Goal: Information Seeking & Learning: Learn about a topic

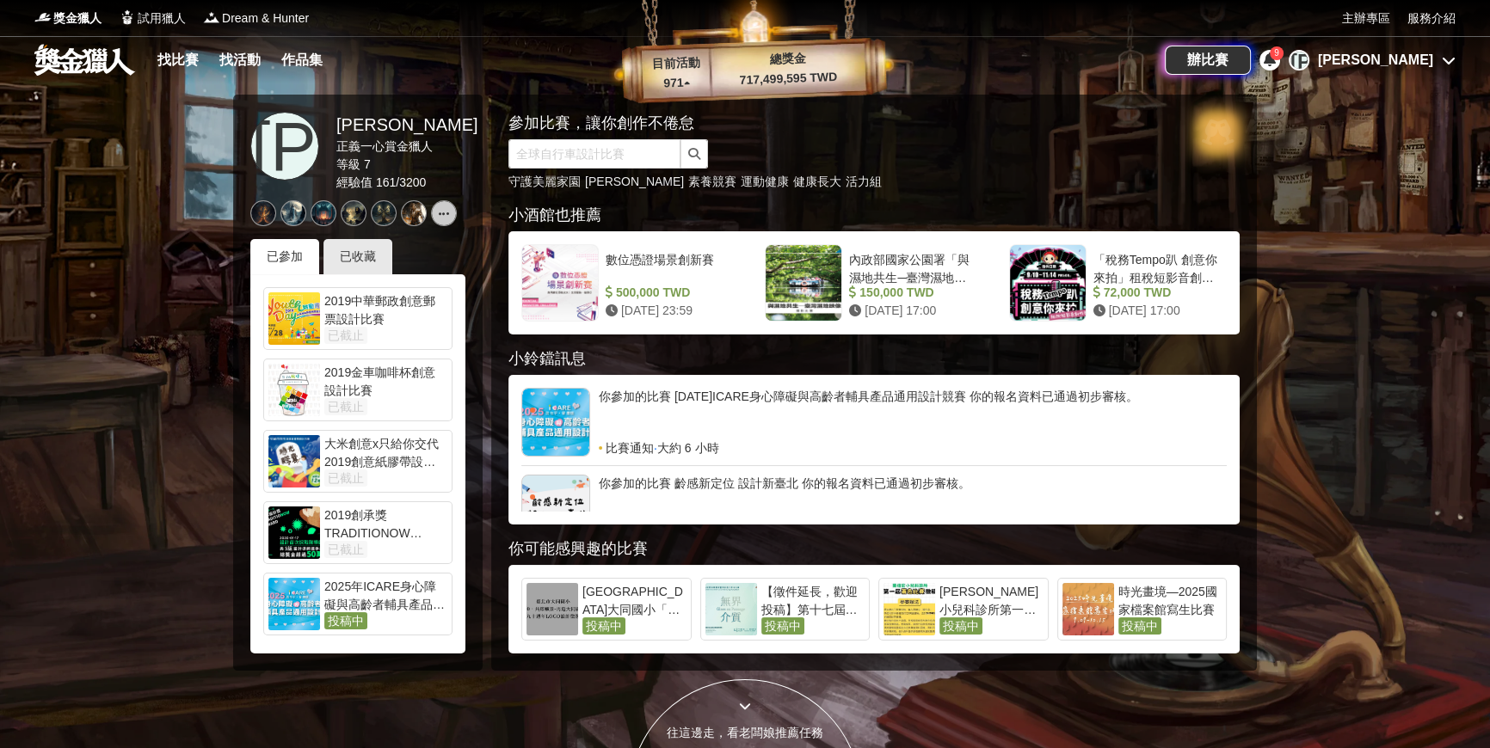
click at [1438, 60] on div "[PERSON_NAME]" at bounding box center [1372, 60] width 167 height 21
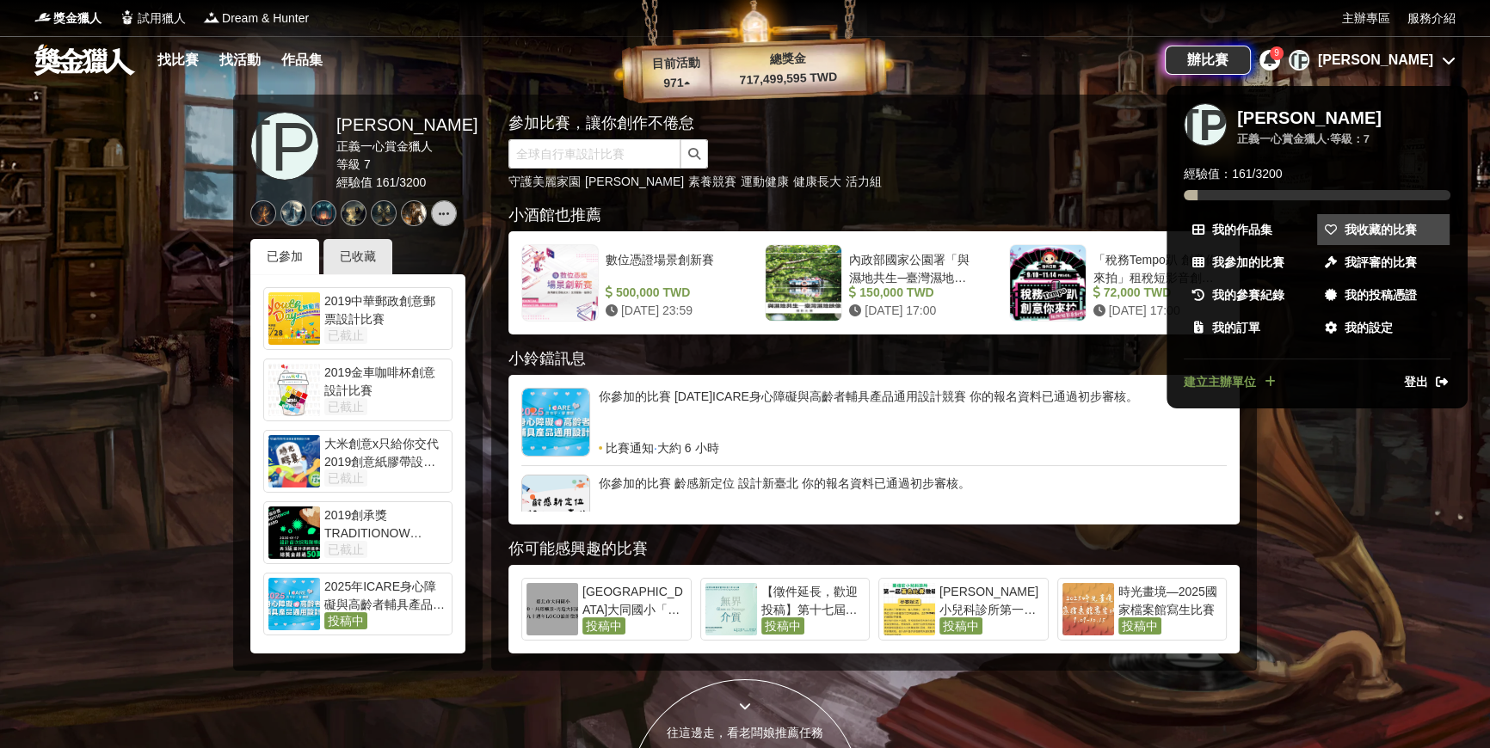
click at [1393, 225] on span "我收藏的比賽" at bounding box center [1381, 230] width 72 height 18
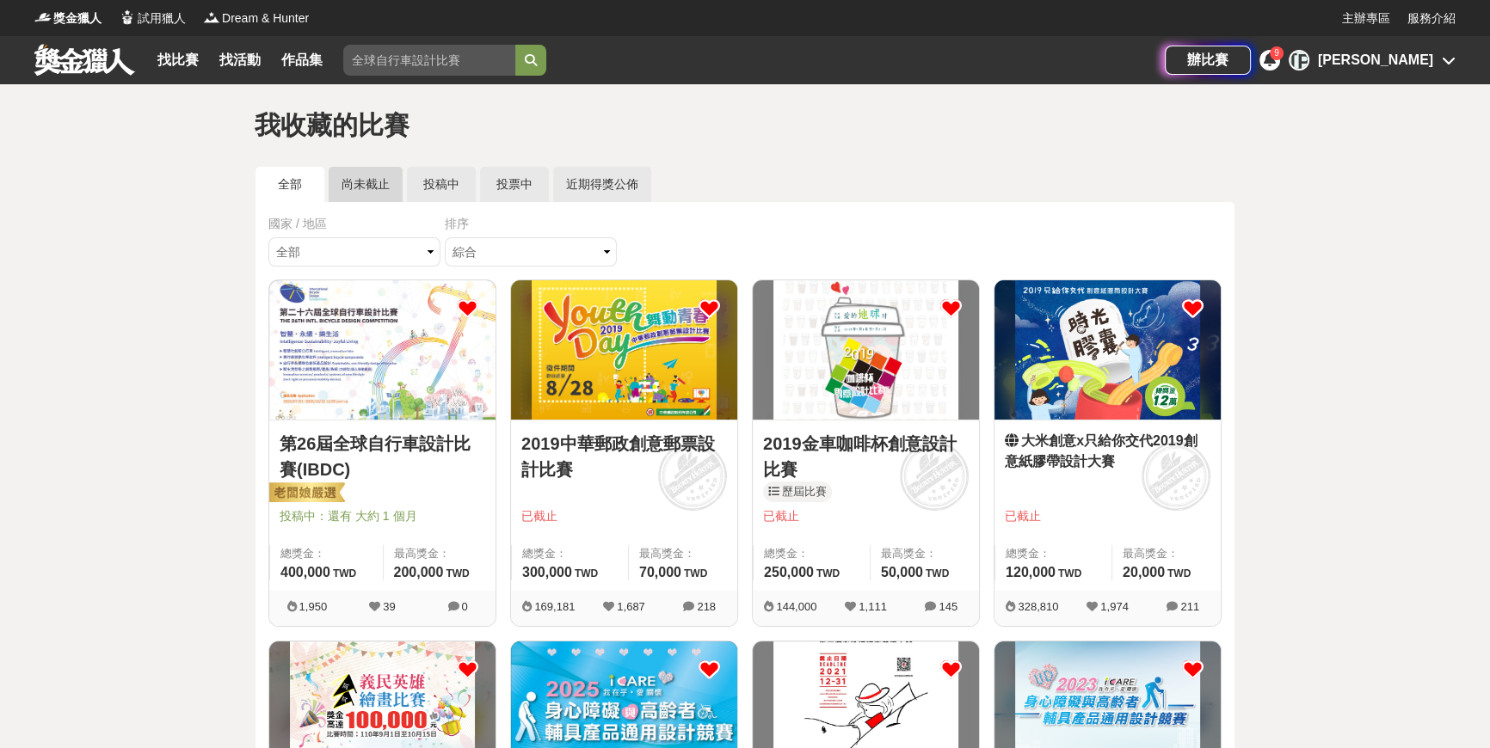
click at [380, 176] on link "尚未截止" at bounding box center [366, 184] width 74 height 35
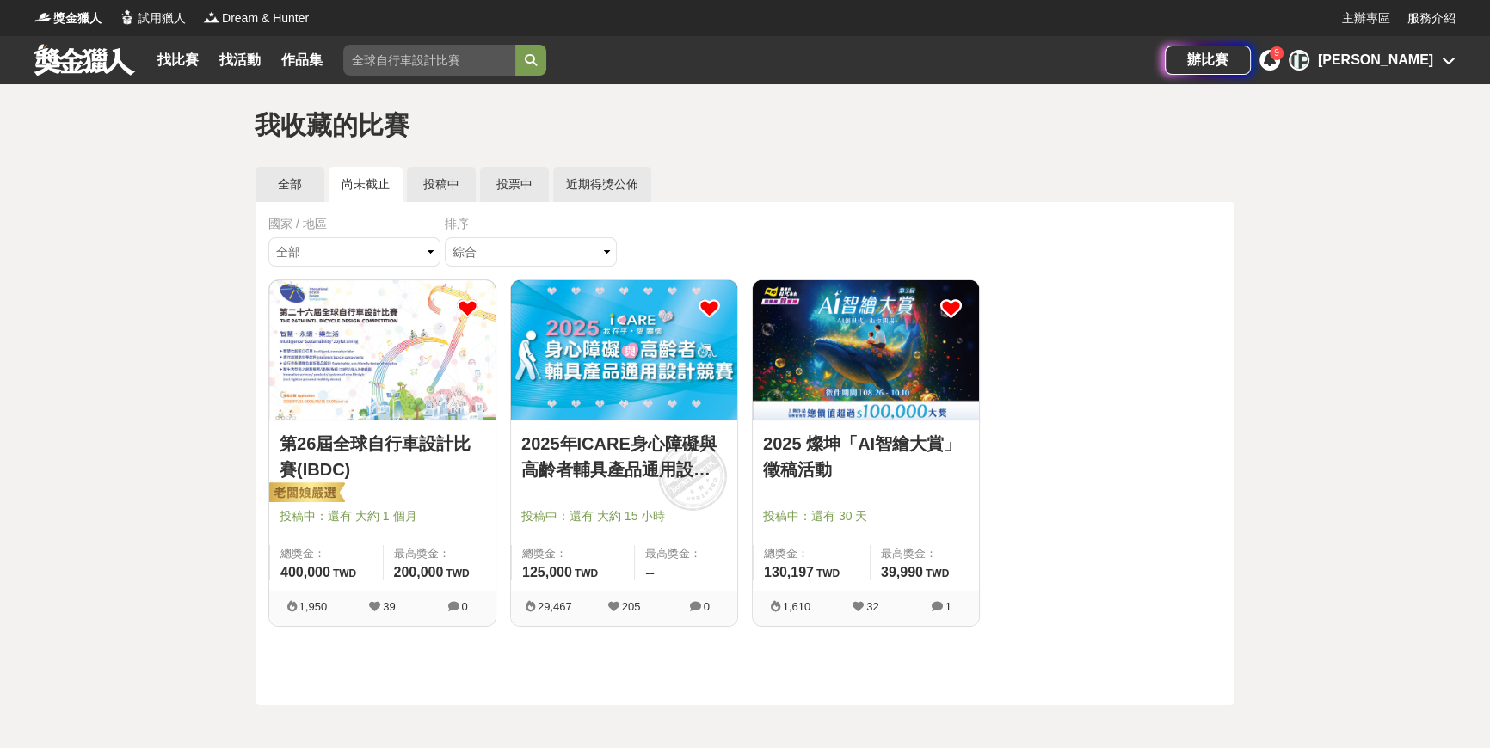
click at [905, 374] on img at bounding box center [866, 349] width 226 height 139
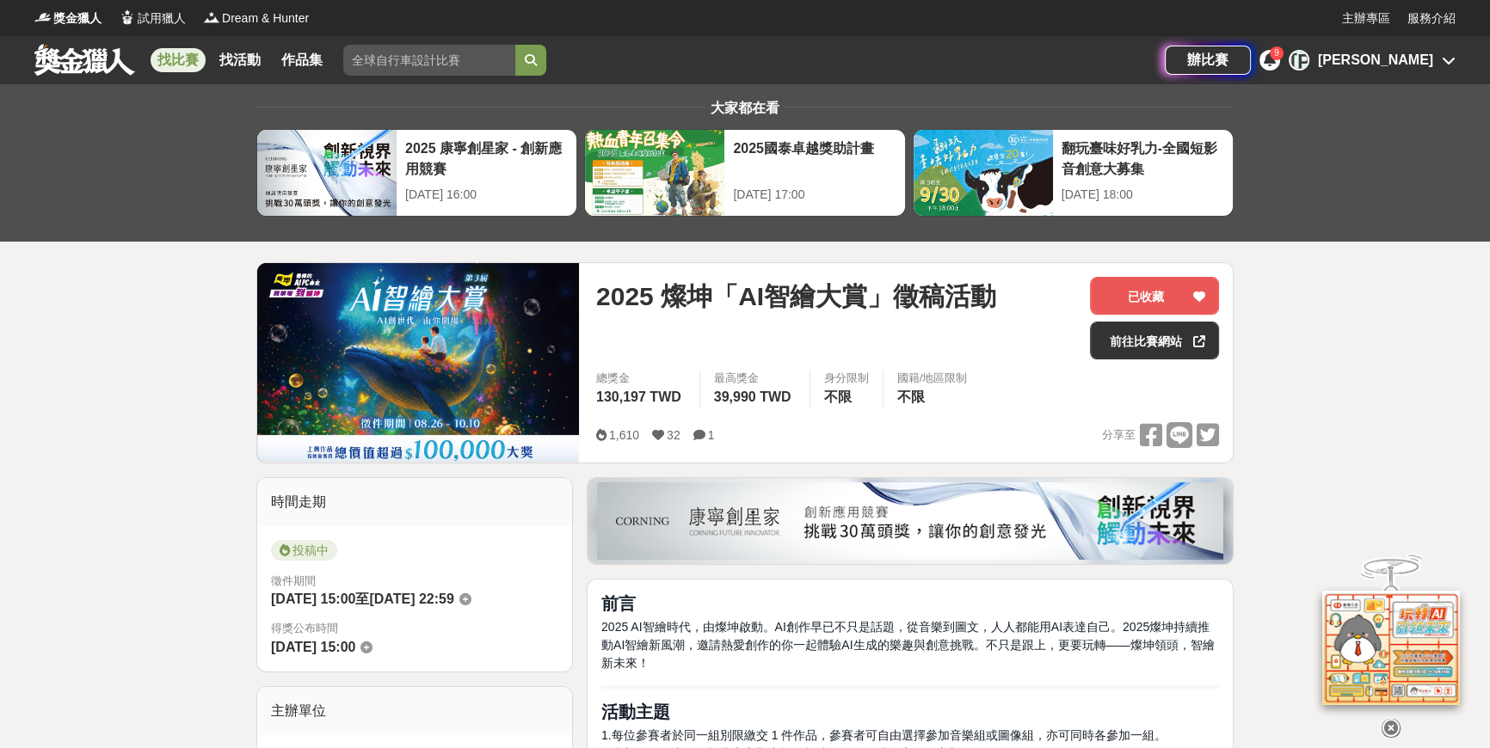
click at [1393, 722] on icon at bounding box center [1391, 719] width 19 height 19
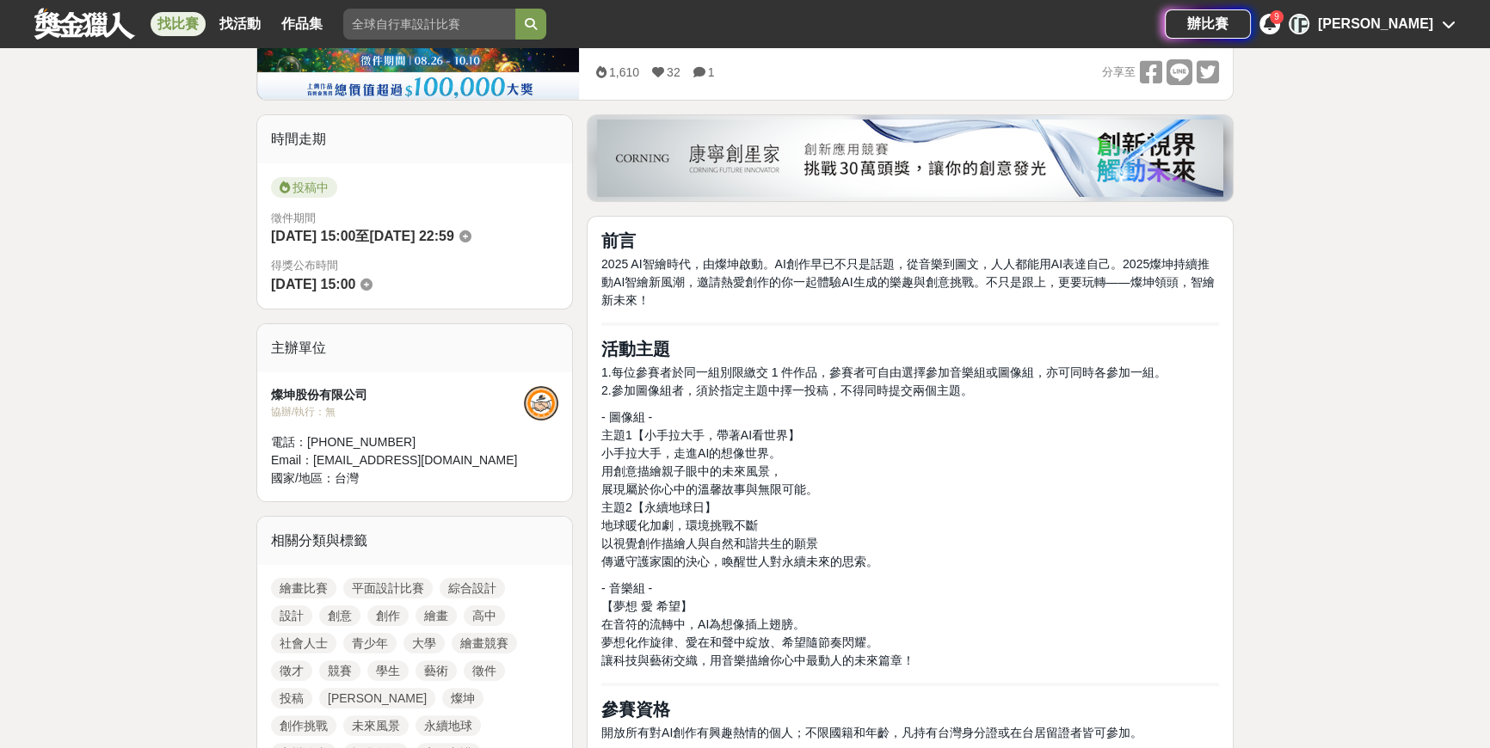
scroll to position [391, 0]
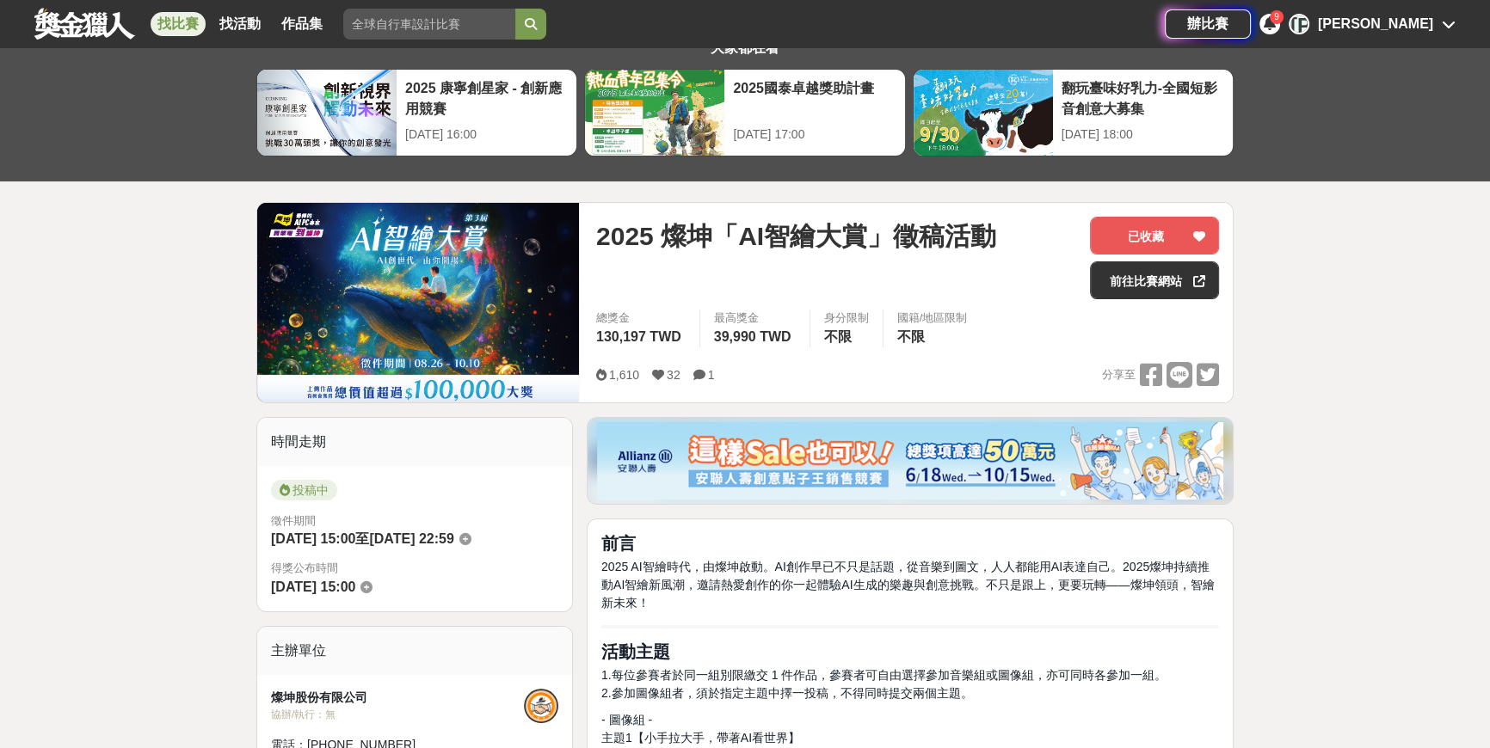
scroll to position [0, 0]
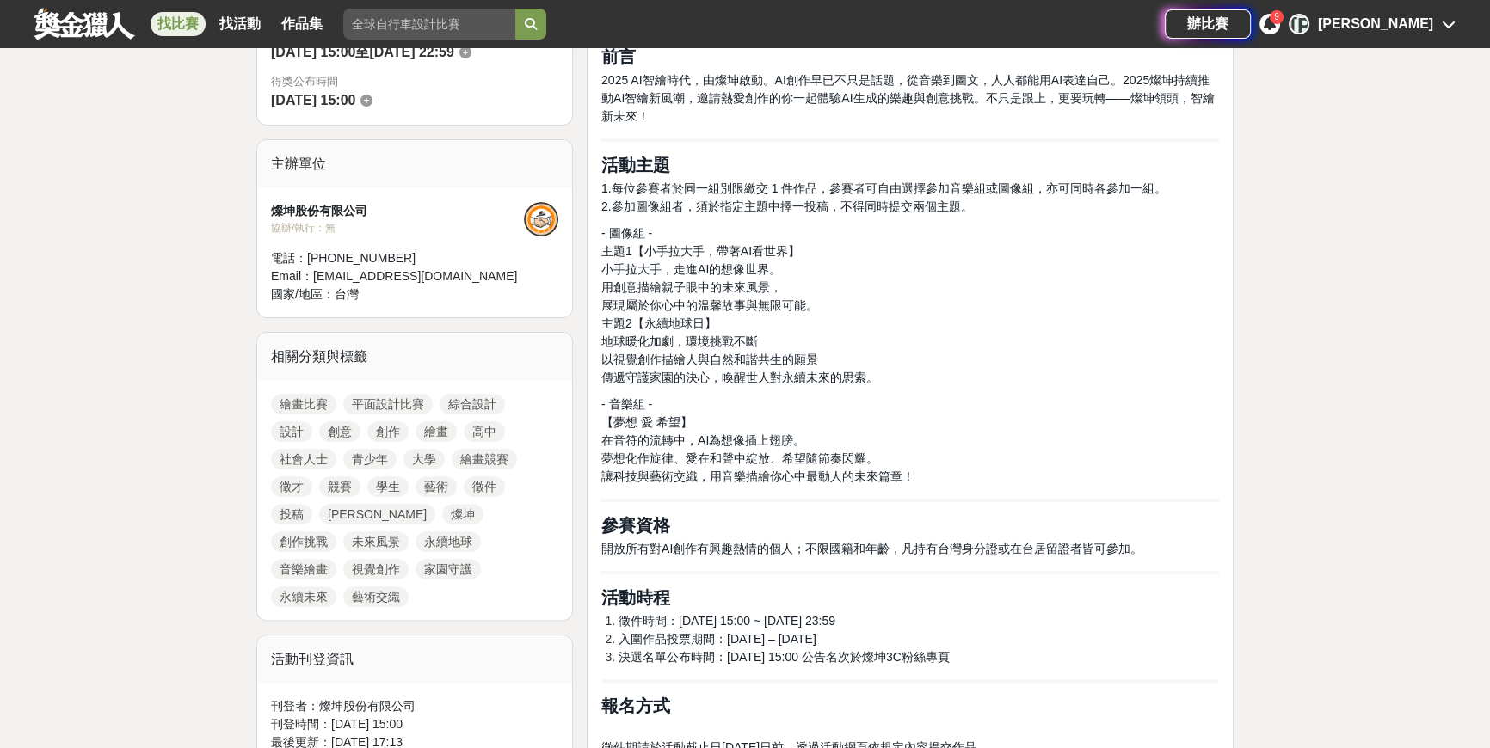
click at [1136, 377] on p "- 圖像組 - 主題1【小手拉大手，帶著AI看世界】 小手拉大手，走進AI的想像世界。 用創意描繪親子眼中的未來風景， 展現屬於你心中的溫馨故事與無限可能。 …" at bounding box center [910, 306] width 618 height 163
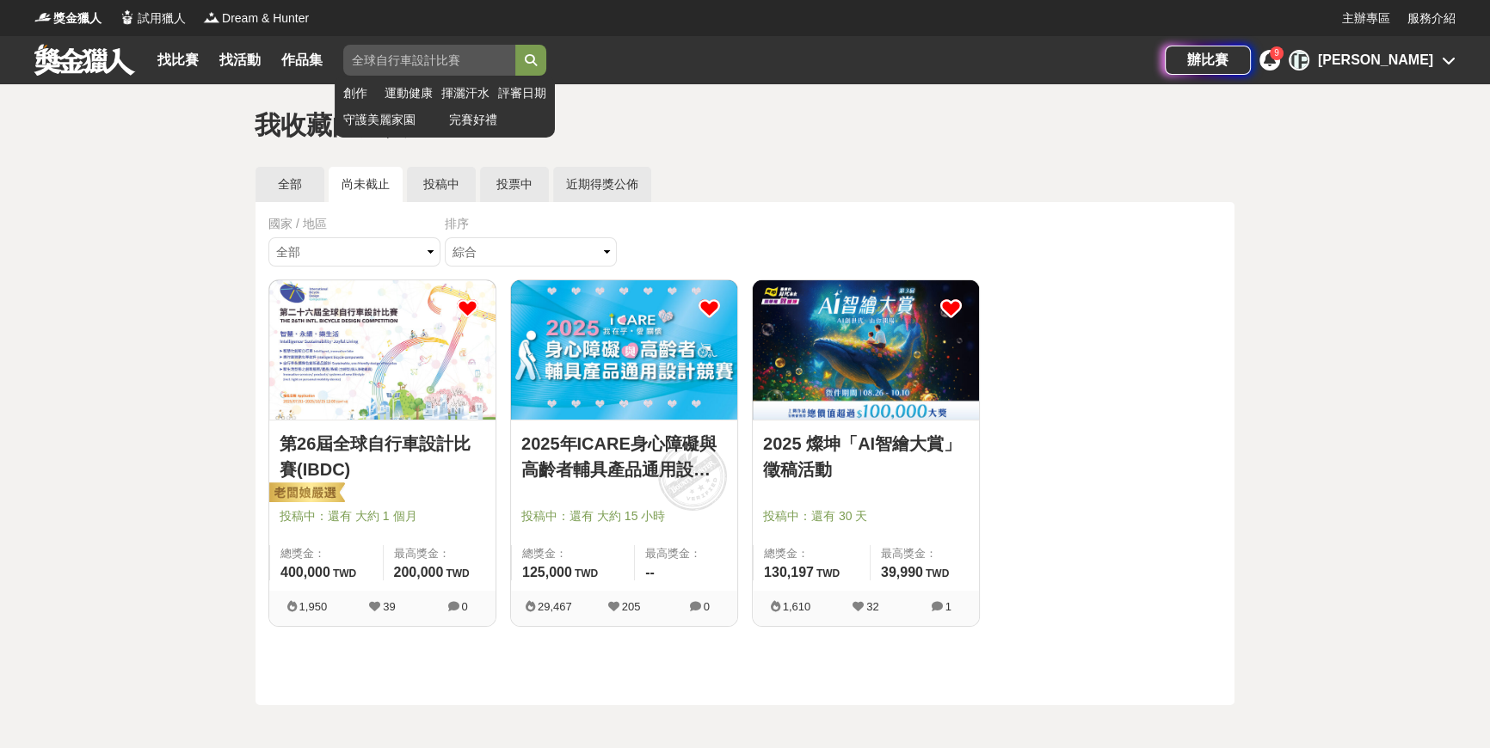
click at [384, 59] on input "search" at bounding box center [429, 60] width 172 height 31
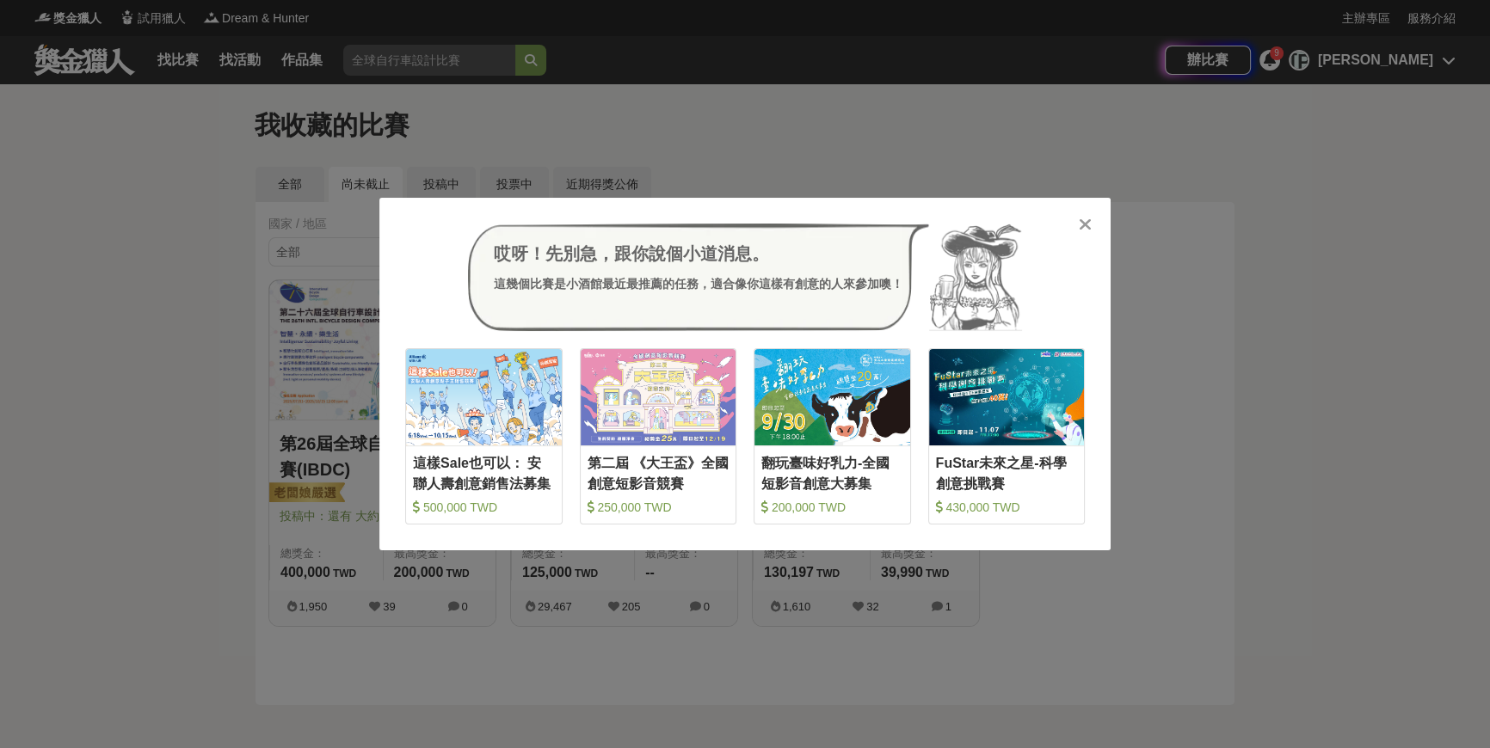
click at [1083, 224] on icon at bounding box center [1085, 224] width 13 height 17
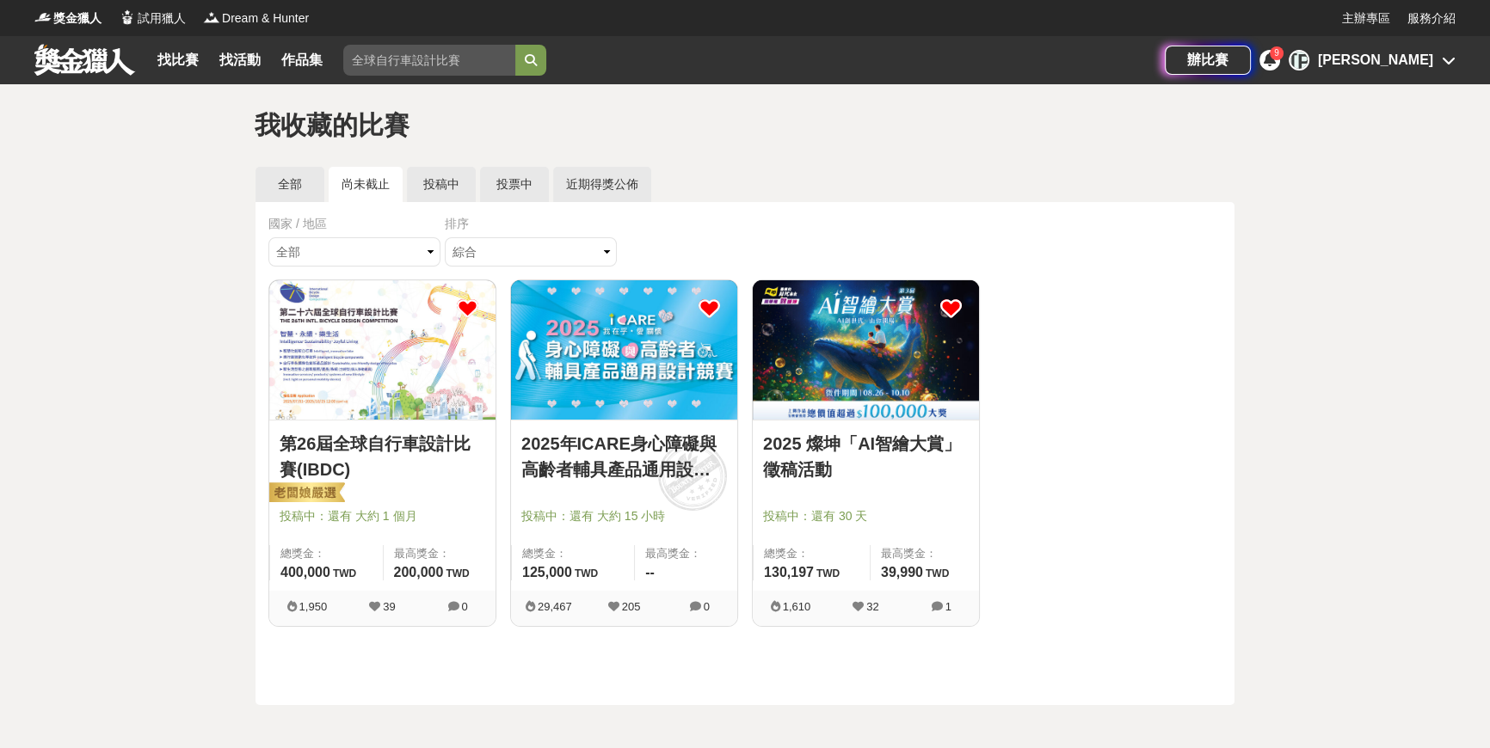
click at [854, 177] on div "全部 尚未截止 投稿中 投票中 近期得獎公佈" at bounding box center [745, 184] width 979 height 35
click at [881, 347] on img at bounding box center [866, 349] width 226 height 139
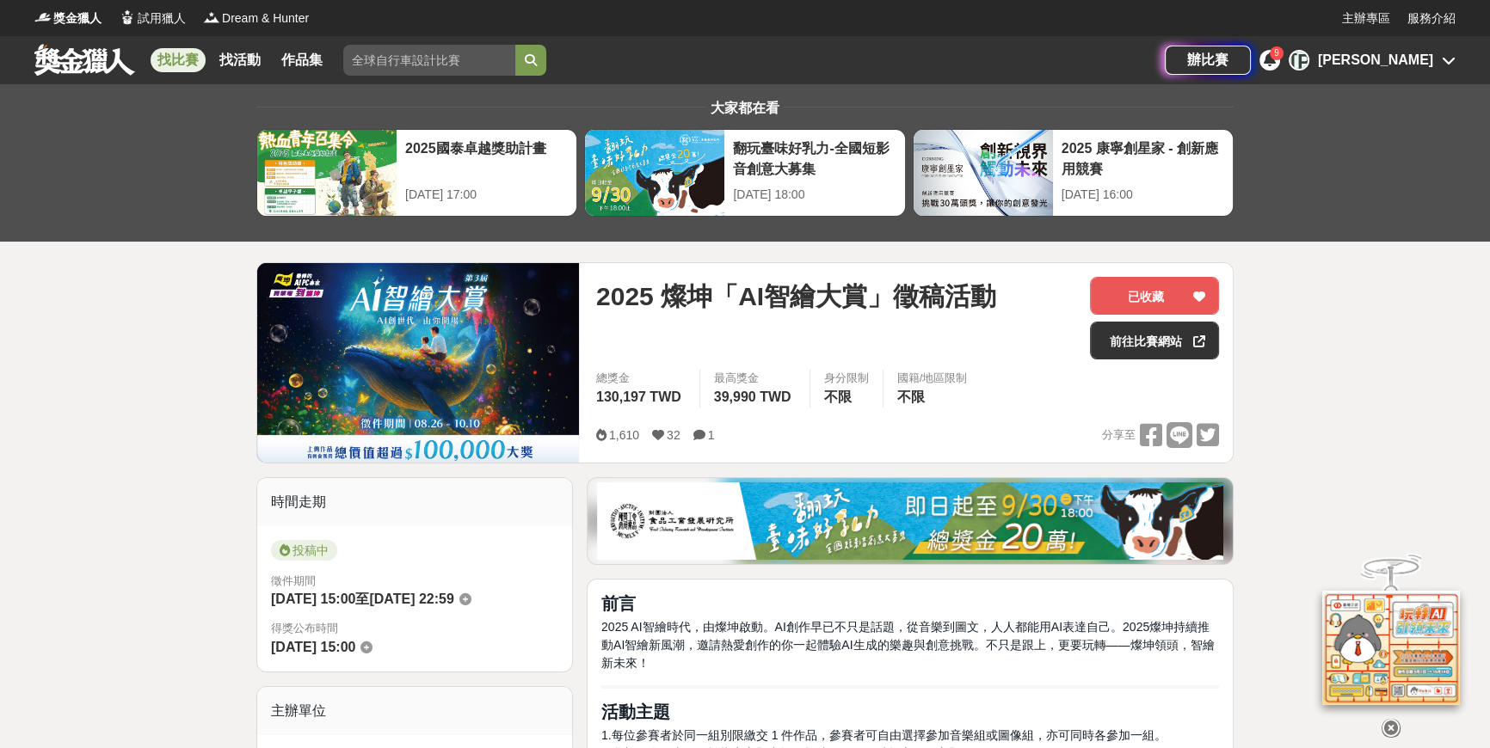
click at [1394, 715] on icon at bounding box center [1391, 716] width 19 height 19
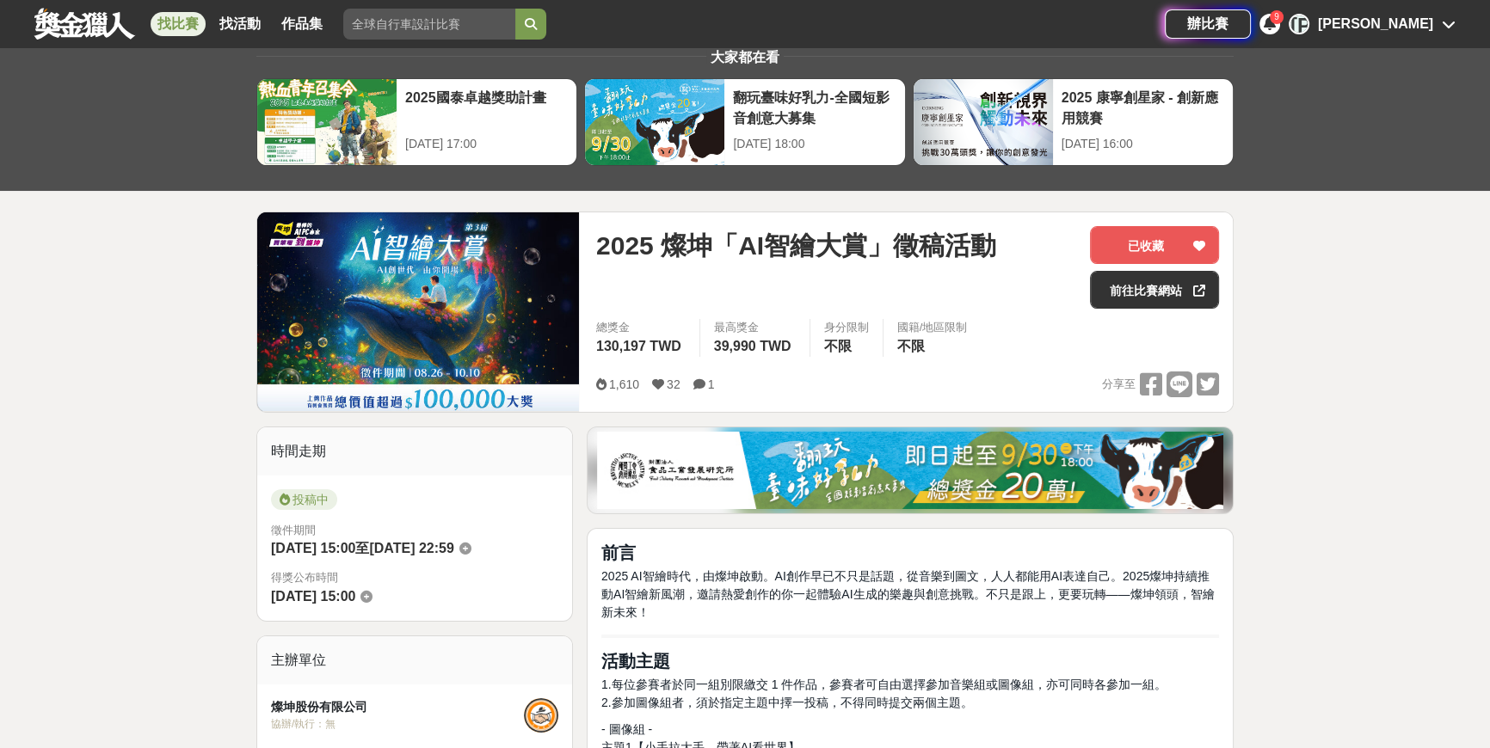
scroll to position [77, 0]
